Goal: Task Accomplishment & Management: Use online tool/utility

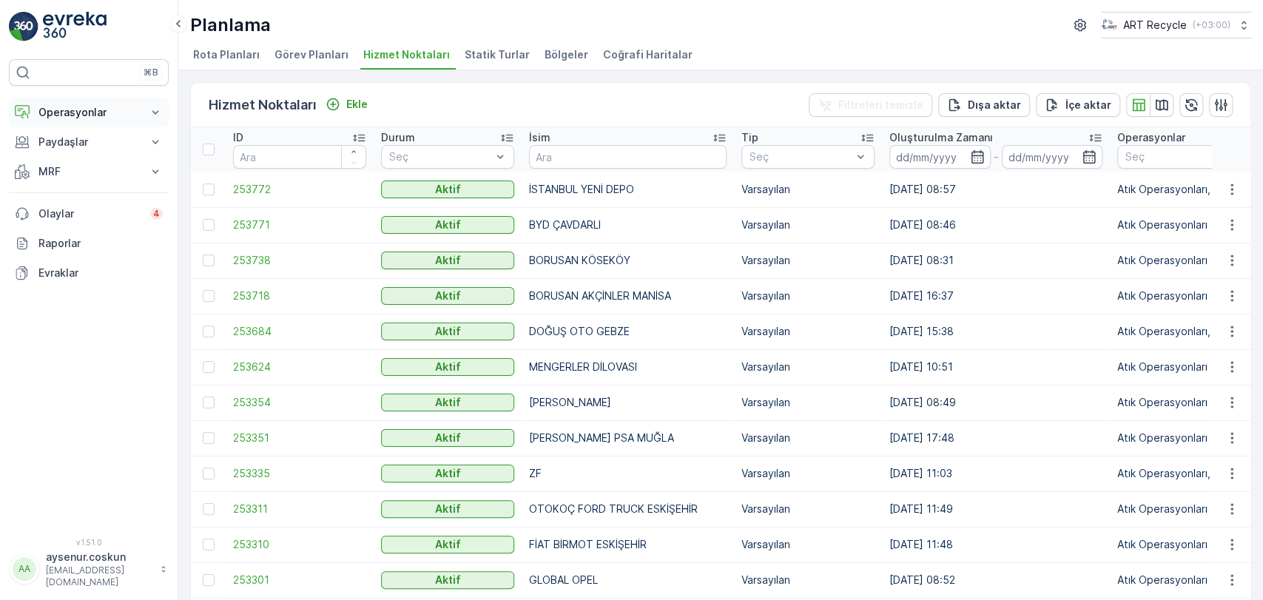
click at [87, 116] on p "Operasyonlar" at bounding box center [88, 112] width 101 height 15
click at [83, 159] on link "Planlama" at bounding box center [100, 158] width 137 height 21
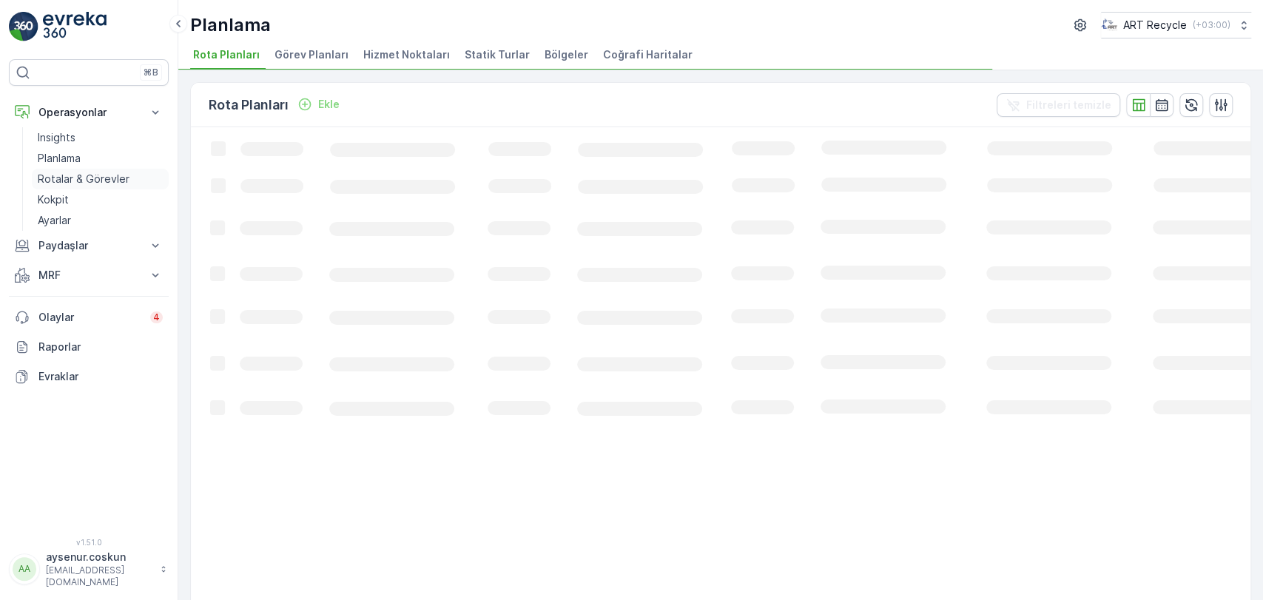
click at [140, 178] on link "Rotalar & Görevler" at bounding box center [100, 179] width 137 height 21
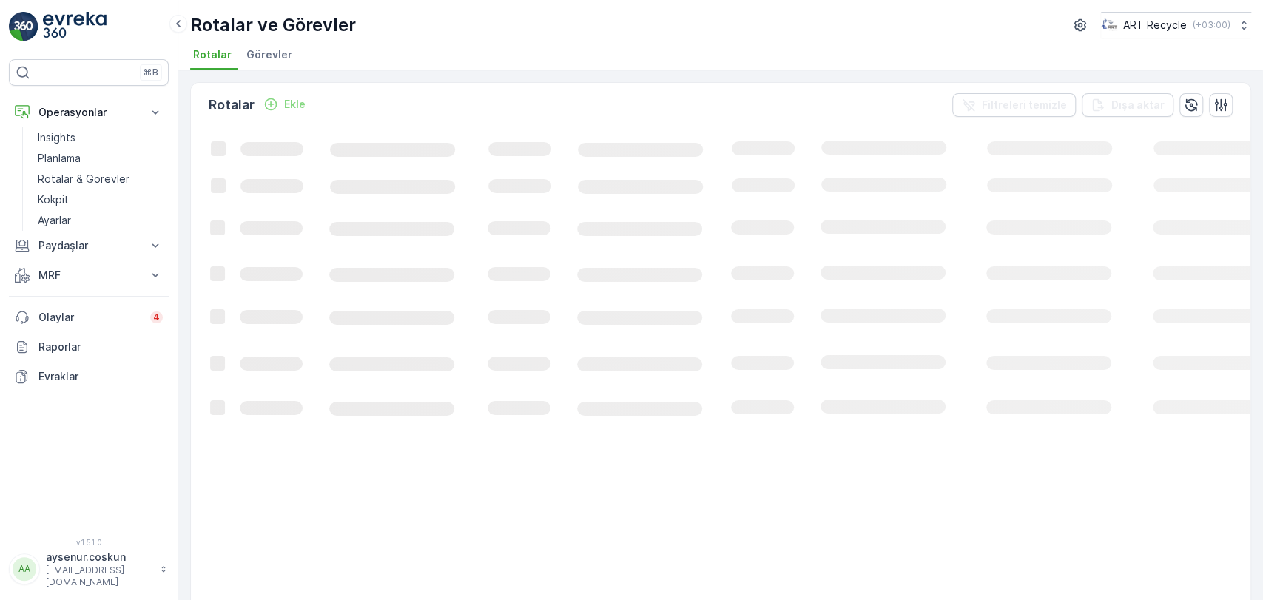
click at [279, 61] on span "Görevler" at bounding box center [269, 54] width 46 height 15
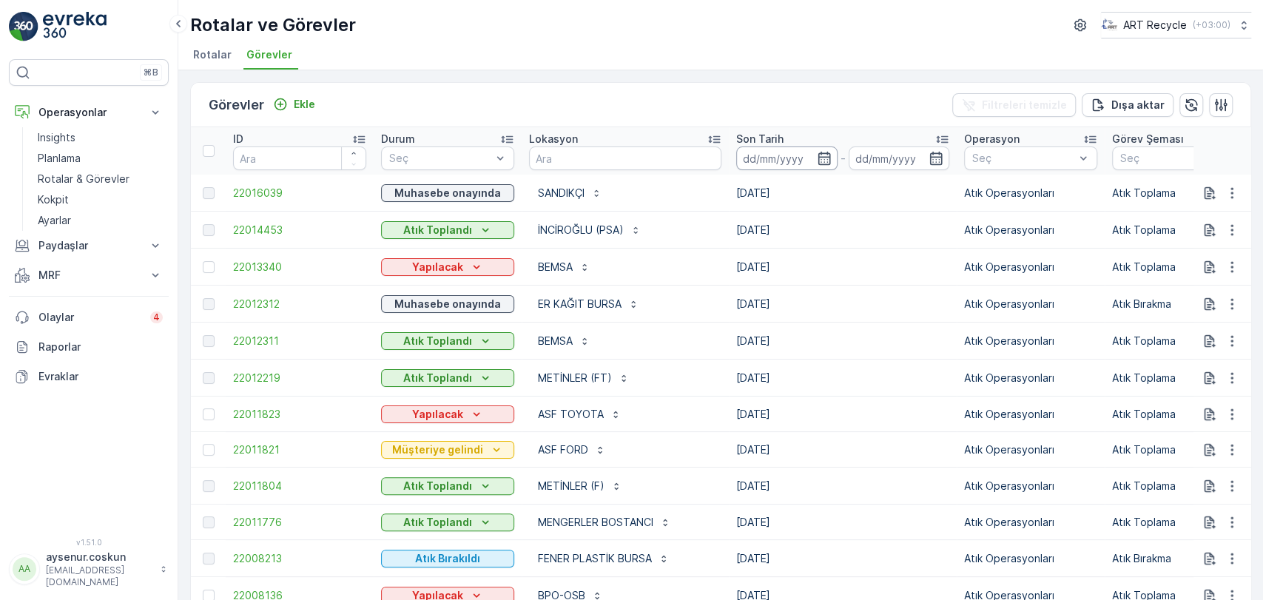
click at [761, 162] on input at bounding box center [786, 159] width 101 height 24
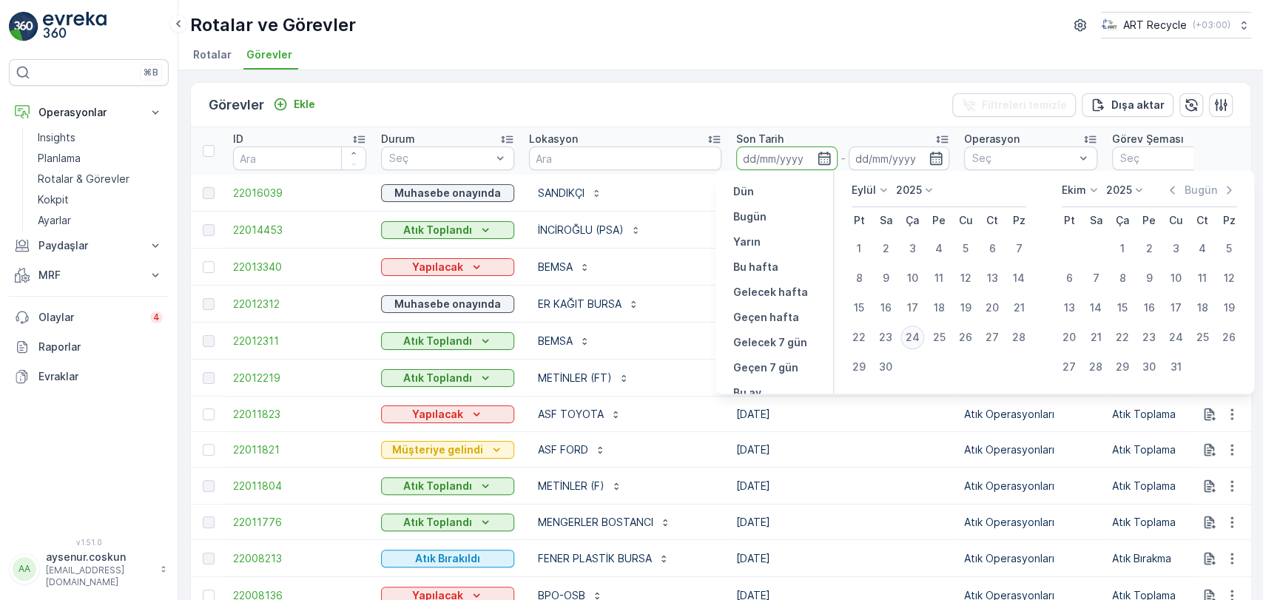
click at [911, 337] on div "24" at bounding box center [913, 338] width 24 height 24
type input "[DATE]"
click at [911, 337] on div "24" at bounding box center [913, 338] width 24 height 24
type input "[DATE]"
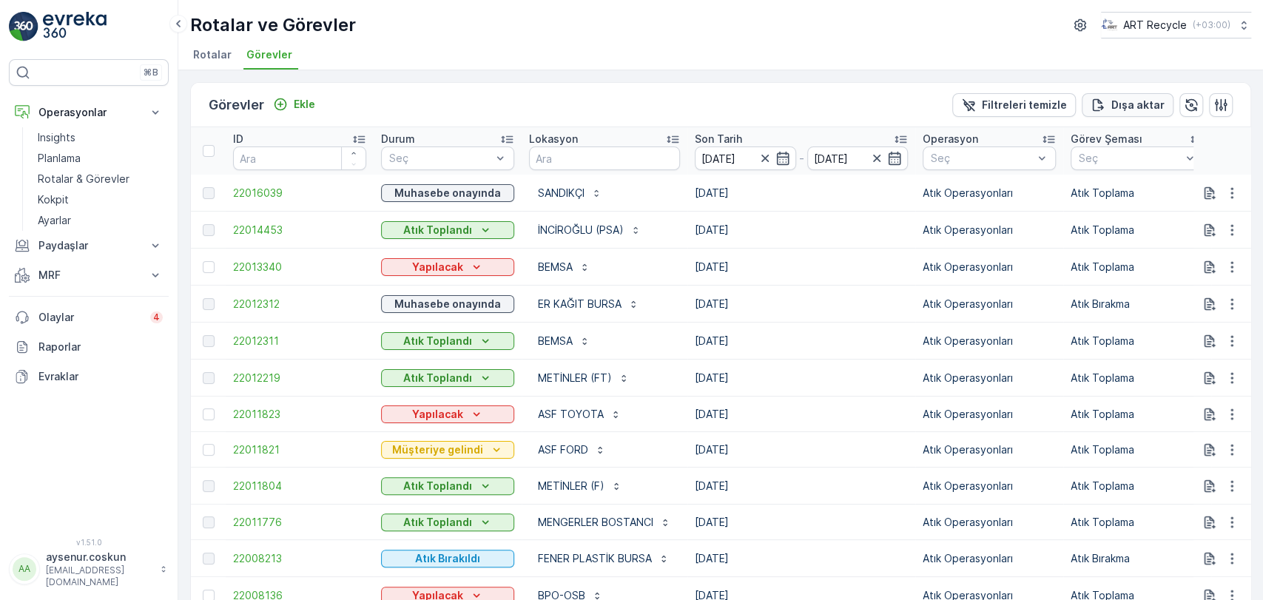
click at [1149, 104] on p "Dışa aktar" at bounding box center [1137, 105] width 53 height 15
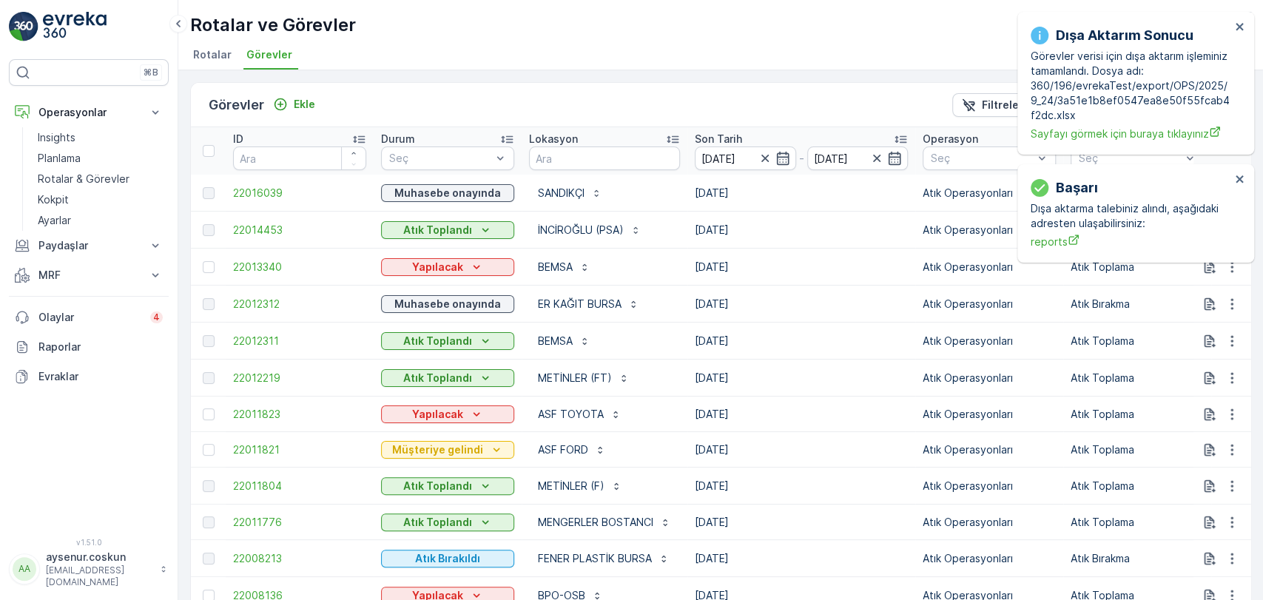
click at [1057, 164] on div "başarı Dışa aktarma talebiniz alındı, aşağıdaki adresten ulaşabilirsiniz: repor…" at bounding box center [1135, 213] width 237 height 98
click at [1054, 244] on span "reports" at bounding box center [1131, 242] width 200 height 16
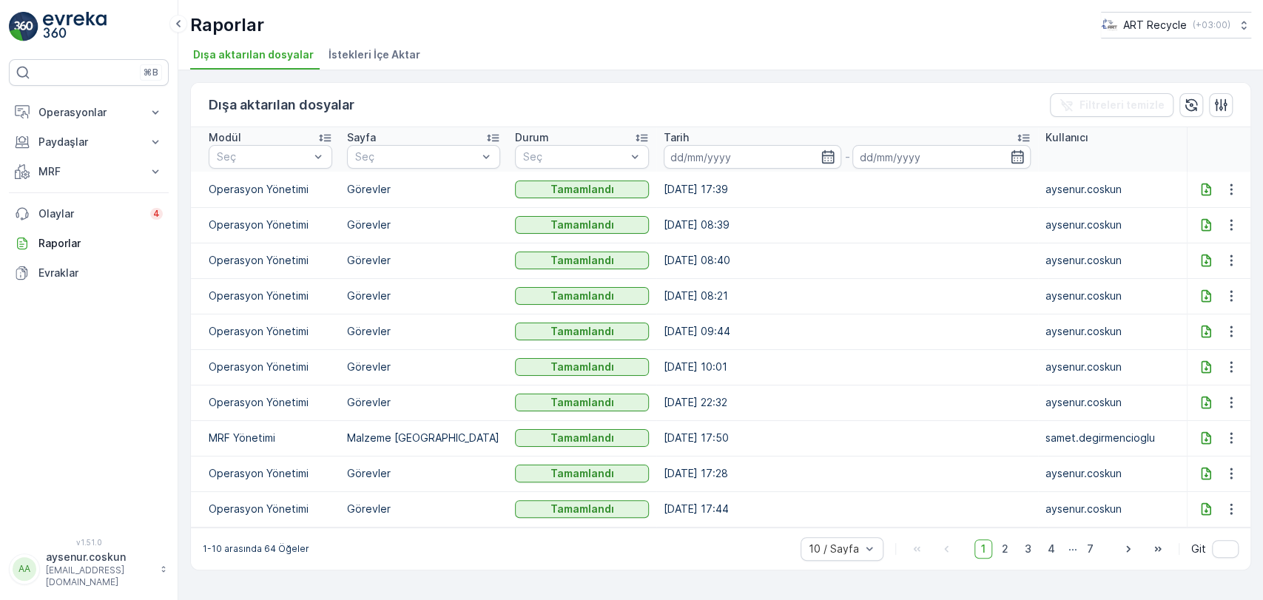
click at [1204, 196] on div at bounding box center [1219, 190] width 50 height 18
click at [1204, 189] on icon at bounding box center [1206, 189] width 10 height 13
click at [152, 117] on icon at bounding box center [155, 112] width 15 height 15
click at [135, 136] on link "Insights" at bounding box center [100, 137] width 137 height 21
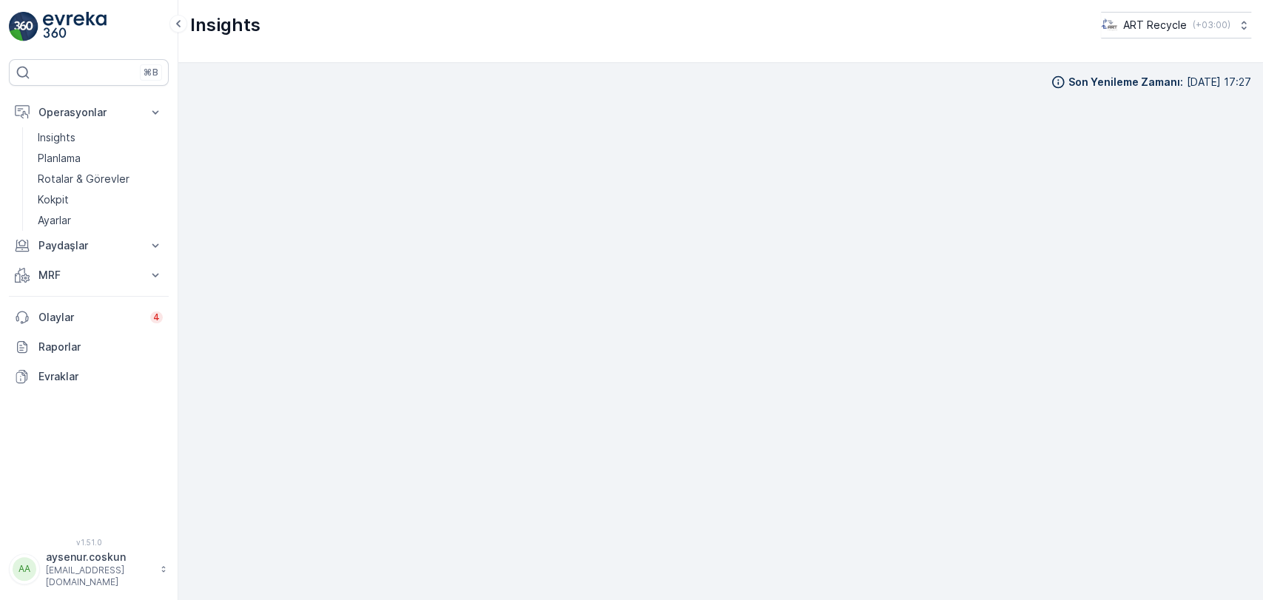
scroll to position [14, 0]
